Goal: Task Accomplishment & Management: Complete application form

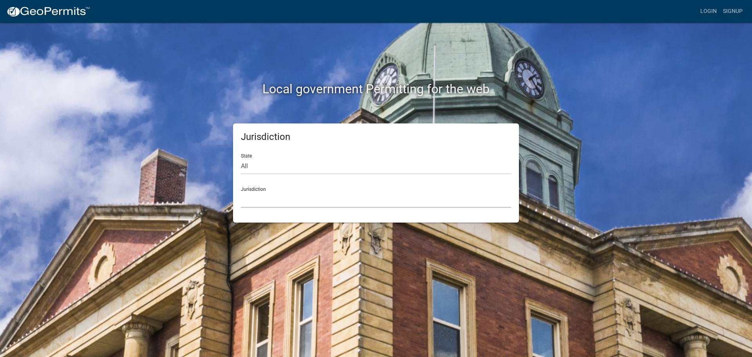
click at [265, 204] on select "[GEOGRAPHIC_DATA], [US_STATE] [GEOGRAPHIC_DATA], [US_STATE][PERSON_NAME][GEOGRA…" at bounding box center [376, 199] width 270 height 16
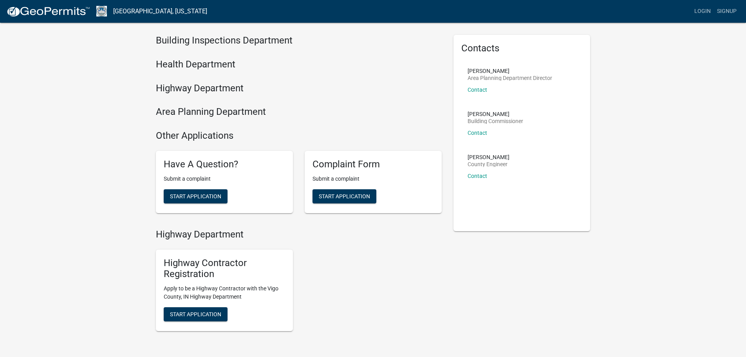
scroll to position [39, 0]
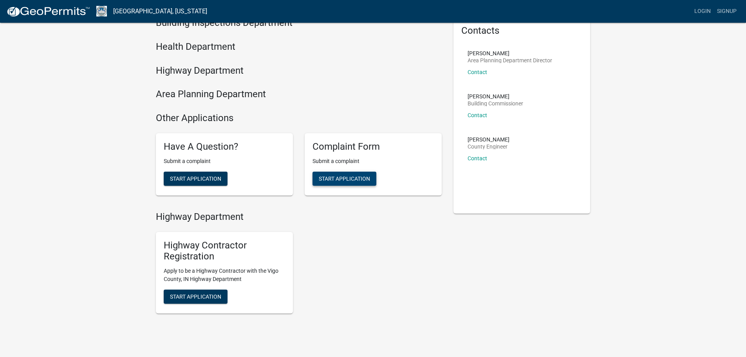
click at [342, 181] on span "Start Application" at bounding box center [344, 178] width 51 height 6
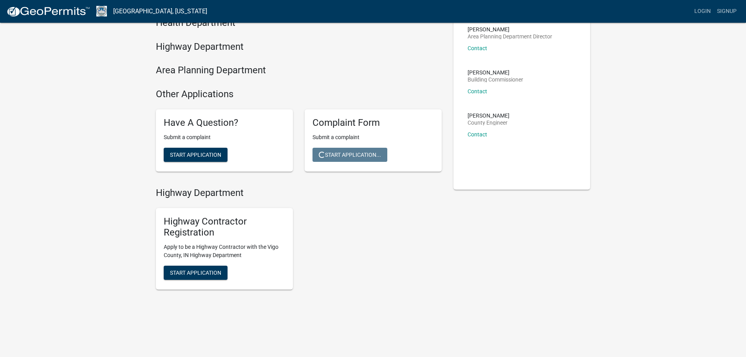
scroll to position [24, 0]
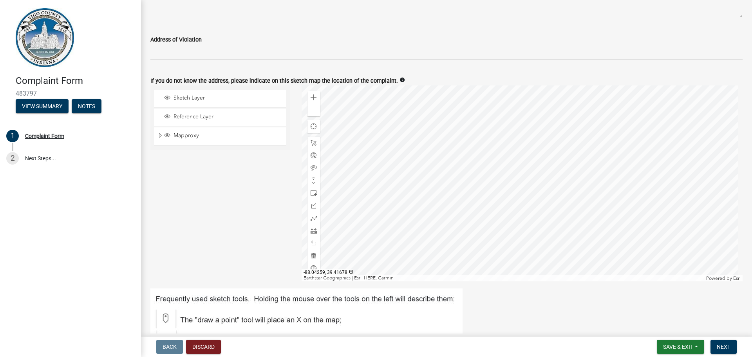
scroll to position [392, 0]
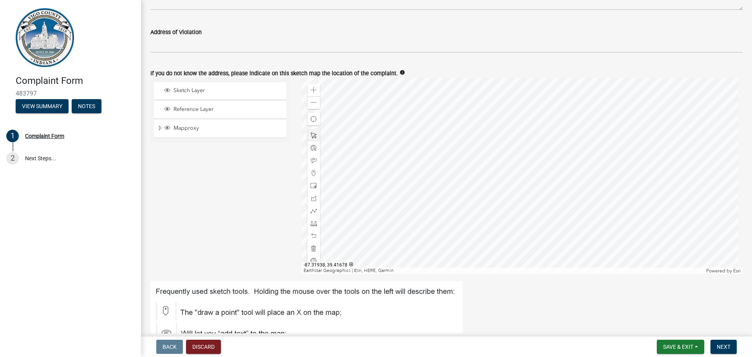
click at [549, 182] on div at bounding box center [521, 176] width 441 height 196
click at [543, 189] on div at bounding box center [521, 176] width 441 height 196
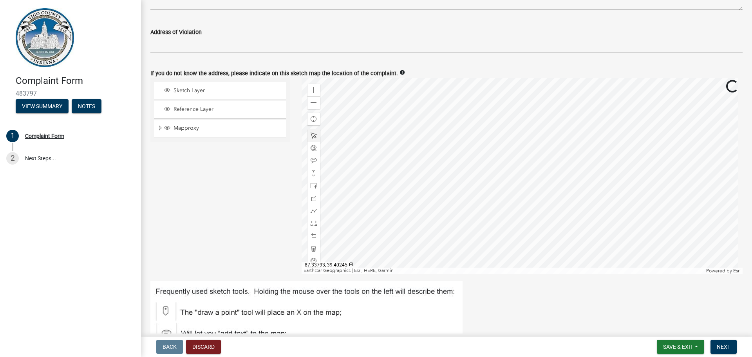
click at [543, 189] on div at bounding box center [521, 176] width 441 height 196
click at [543, 188] on div at bounding box center [521, 176] width 441 height 196
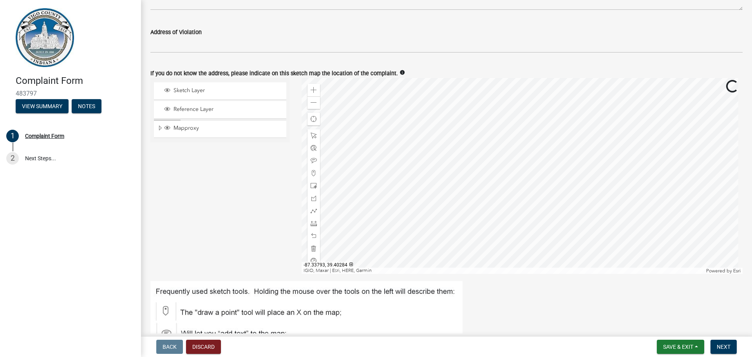
click at [543, 188] on div at bounding box center [521, 176] width 441 height 196
click at [433, 173] on div at bounding box center [521, 176] width 441 height 196
click at [433, 175] on div at bounding box center [521, 176] width 441 height 196
click at [434, 174] on div at bounding box center [521, 176] width 441 height 196
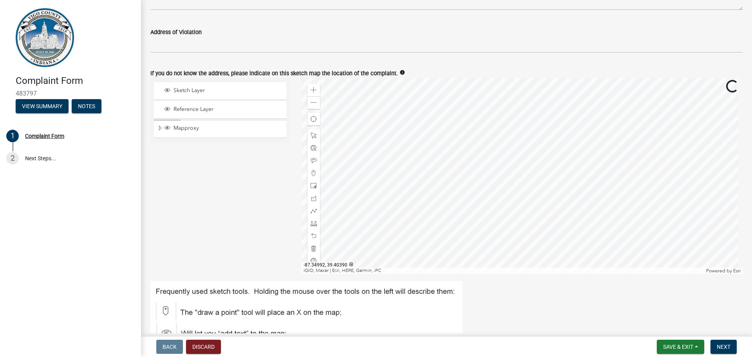
click at [434, 174] on div at bounding box center [521, 176] width 441 height 196
click at [446, 188] on div at bounding box center [521, 176] width 441 height 196
click at [439, 208] on div at bounding box center [521, 176] width 441 height 196
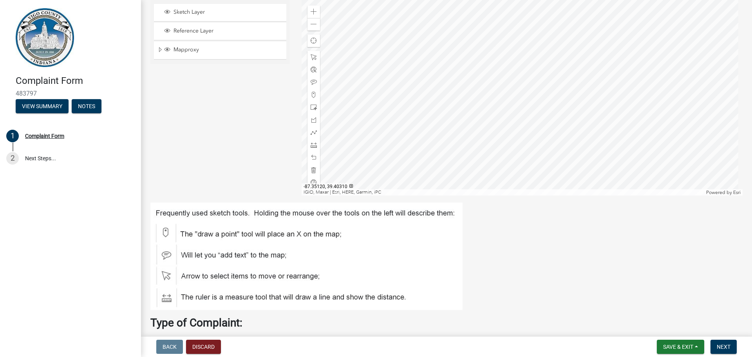
click at [409, 133] on div at bounding box center [521, 98] width 441 height 196
click at [404, 114] on div "Zoom in Zoom out Find my location IGIO, [GEOGRAPHIC_DATA] | [GEOGRAPHIC_DATA], …" at bounding box center [521, 98] width 441 height 196
drag, startPoint x: 311, startPoint y: 93, endPoint x: 348, endPoint y: 100, distance: 37.5
click at [406, 111] on div at bounding box center [521, 98] width 441 height 196
click at [312, 92] on span at bounding box center [313, 95] width 6 height 6
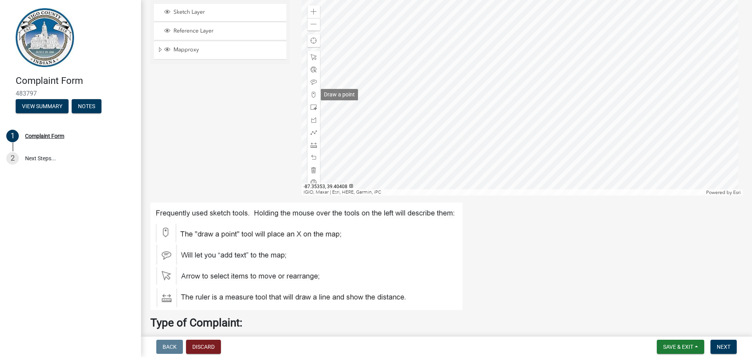
scroll to position [469, 0]
click at [392, 126] on div at bounding box center [521, 98] width 441 height 196
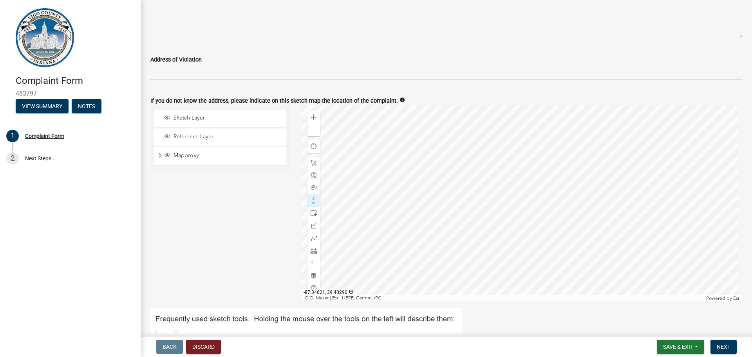
scroll to position [353, 0]
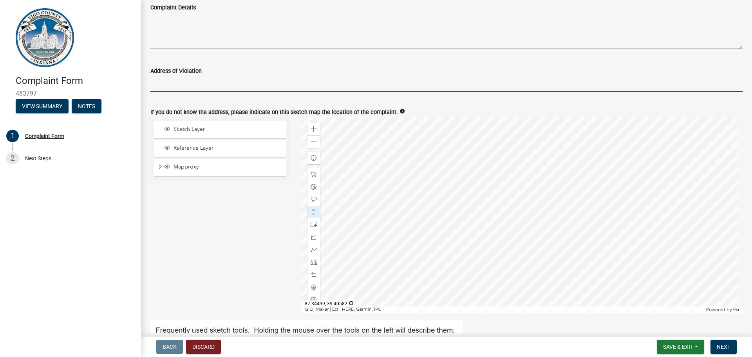
click at [528, 86] on input "Address of Violation" at bounding box center [446, 84] width 592 height 16
click at [236, 235] on div "Sketch Layer Reference Layer Mapproxy Parcel Dimensions 100 Scale 400 Scale Lot…" at bounding box center [219, 215] width 151 height 196
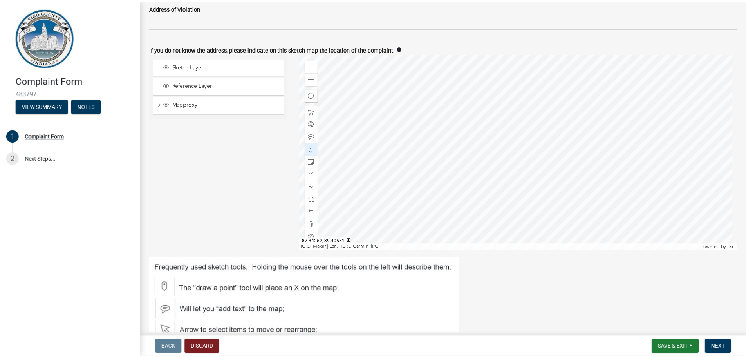
scroll to position [509, 0]
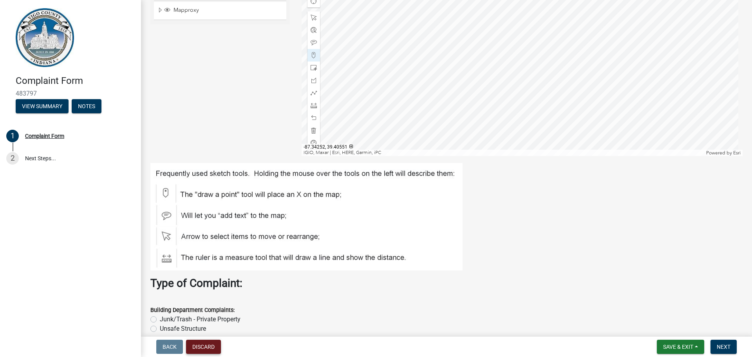
click at [206, 348] on button "Discard" at bounding box center [203, 346] width 35 height 14
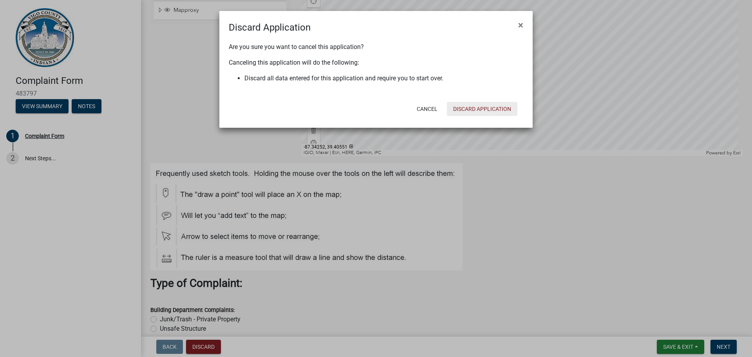
click at [483, 105] on button "Discard Application" at bounding box center [482, 109] width 70 height 14
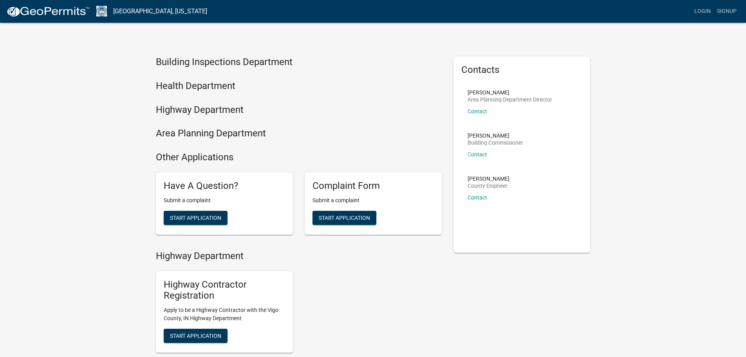
click at [387, 80] on h4 "Health Department" at bounding box center [299, 85] width 286 height 11
click at [659, 76] on div "Building Inspections Department Health Department Highway Department Area Plann…" at bounding box center [373, 210] width 746 height 420
click at [635, 86] on div "Building Inspections Department Health Department Highway Department Area Plann…" at bounding box center [373, 210] width 746 height 420
click at [614, 117] on div "Building Inspections Department Health Department Highway Department Area Plann…" at bounding box center [373, 210] width 746 height 420
click at [651, 115] on div "Building Inspections Department Health Department Highway Department Area Plann…" at bounding box center [373, 210] width 746 height 420
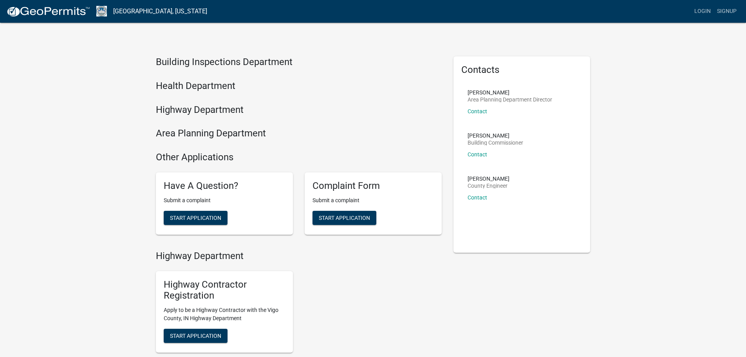
click at [659, 190] on div "Building Inspections Department Health Department Highway Department Area Plann…" at bounding box center [373, 210] width 746 height 420
click at [629, 206] on div "Building Inspections Department Health Department Highway Department Area Plann…" at bounding box center [373, 210] width 746 height 420
click at [689, 125] on div "Building Inspections Department Health Department Highway Department Area Plann…" at bounding box center [373, 210] width 746 height 420
